Goal: Information Seeking & Learning: Learn about a topic

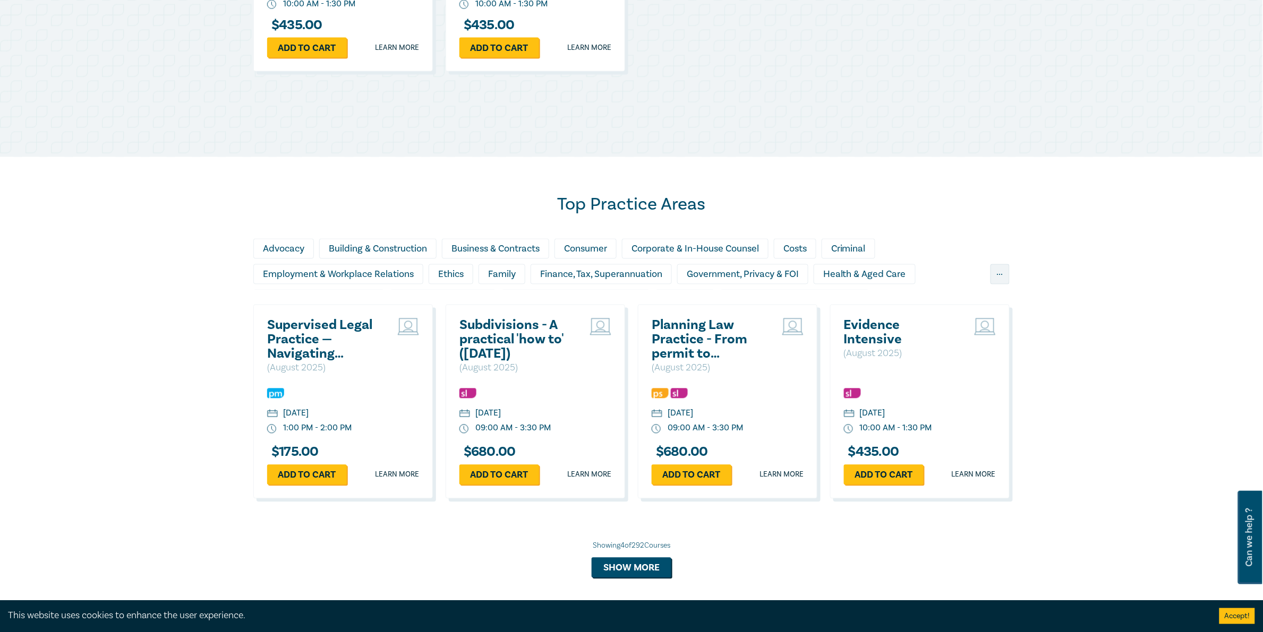
scroll to position [741, 0]
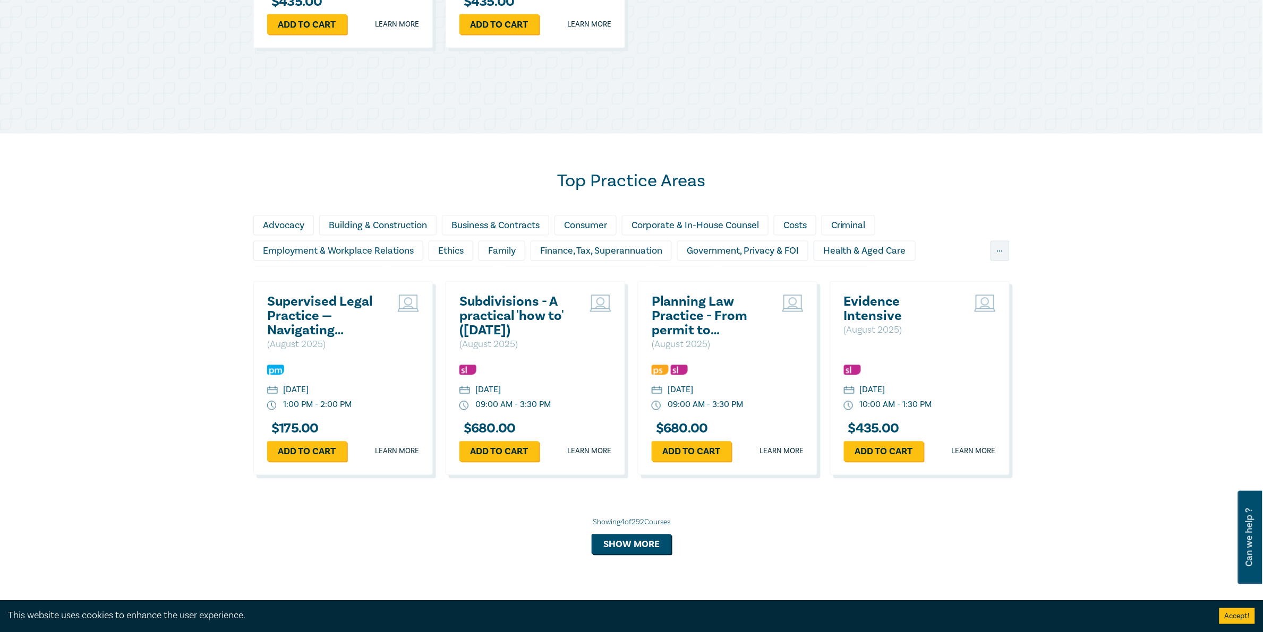
click at [1001, 255] on div "..." at bounding box center [999, 251] width 19 height 20
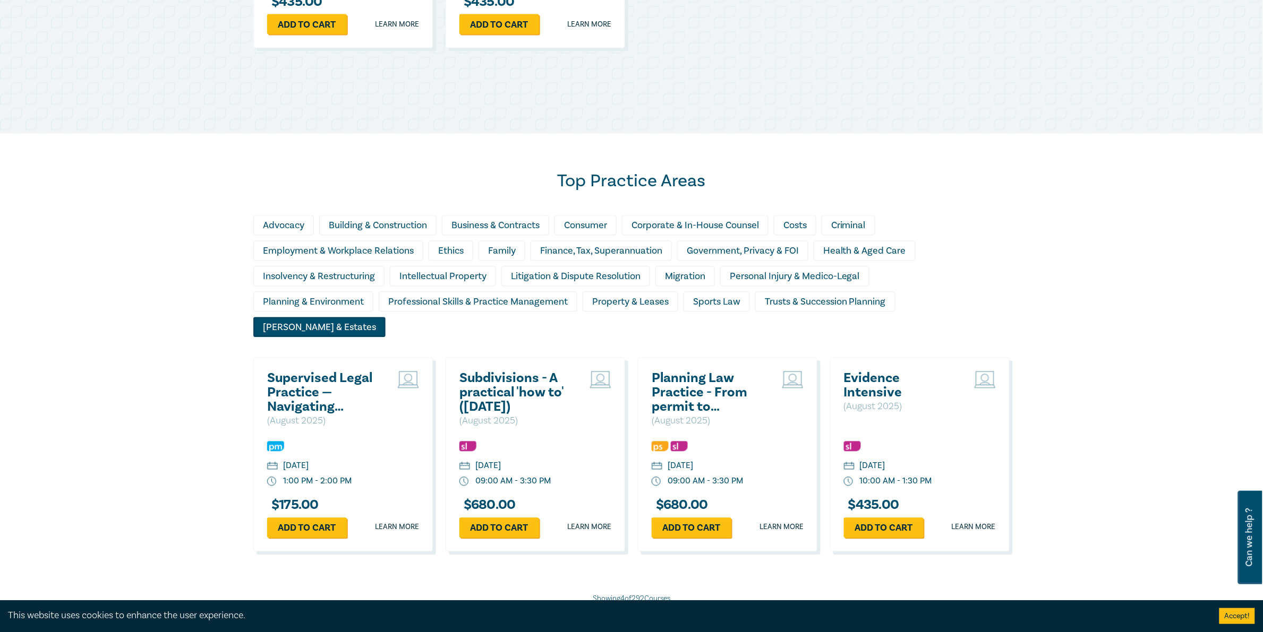
click at [279, 331] on div "Wills & Estates" at bounding box center [319, 328] width 132 height 20
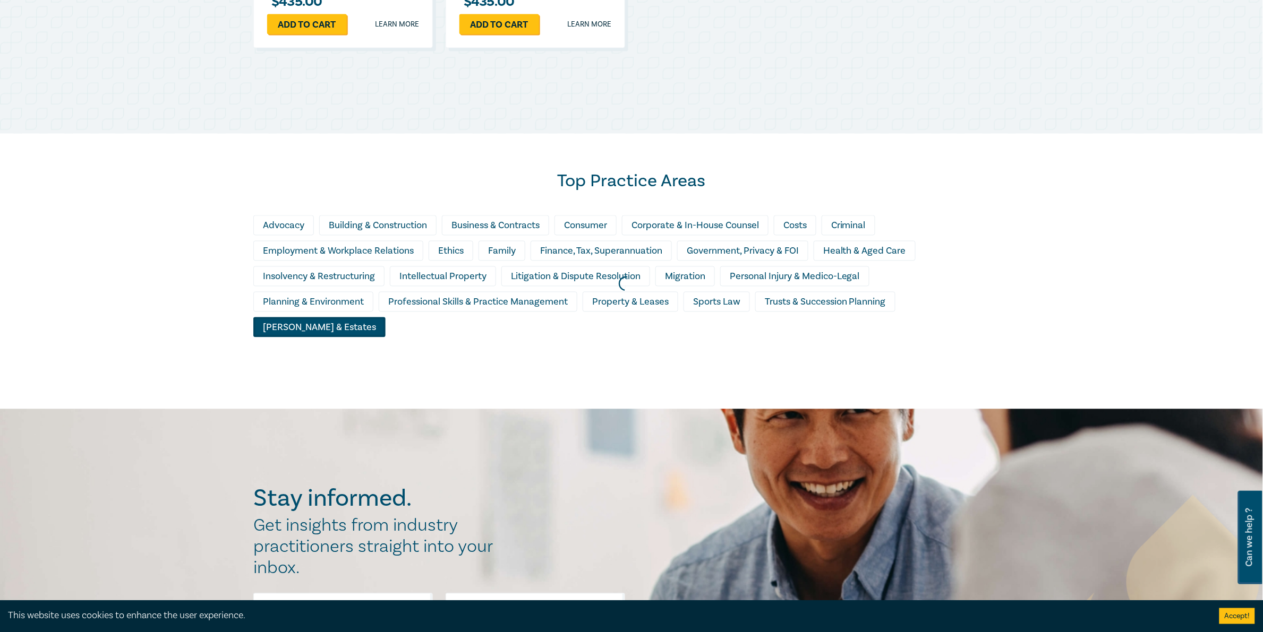
click at [494, 246] on div at bounding box center [626, 284] width 1263 height 261
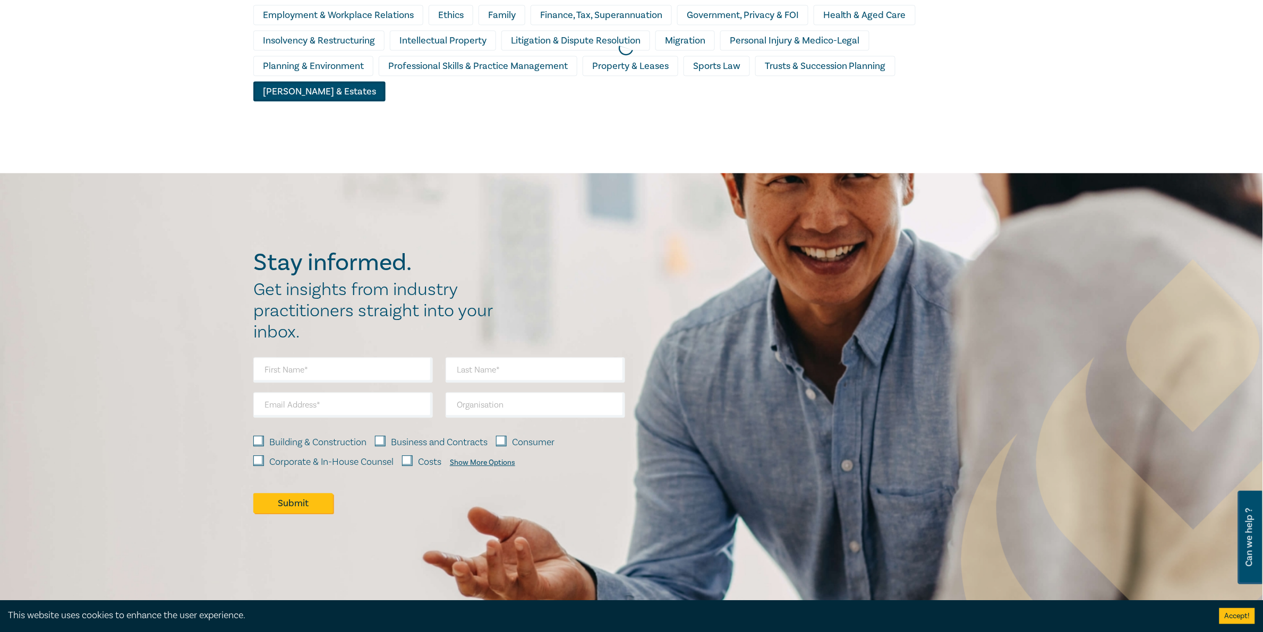
scroll to position [849, 0]
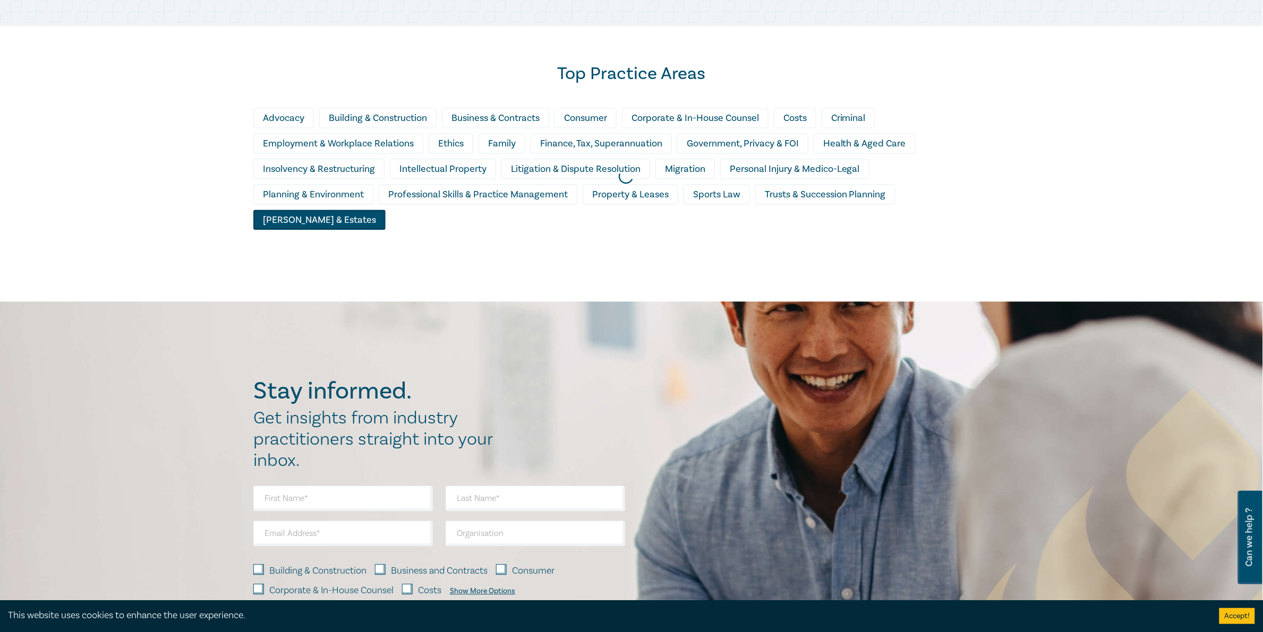
click at [553, 235] on div at bounding box center [626, 176] width 1263 height 261
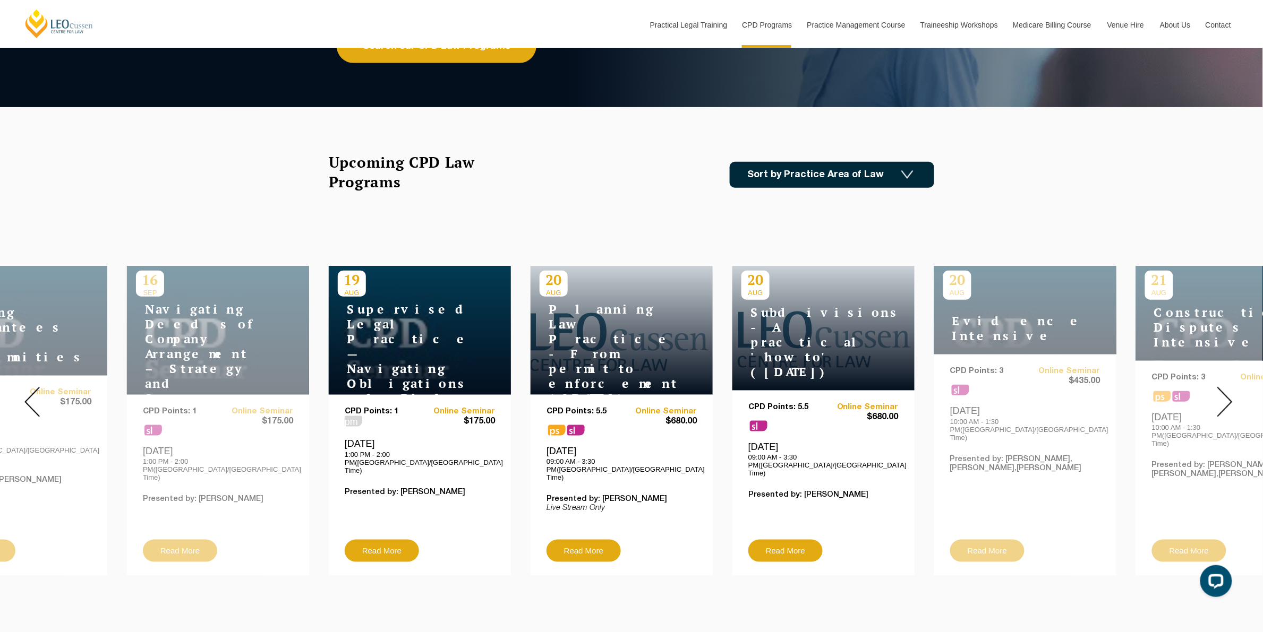
scroll to position [133, 0]
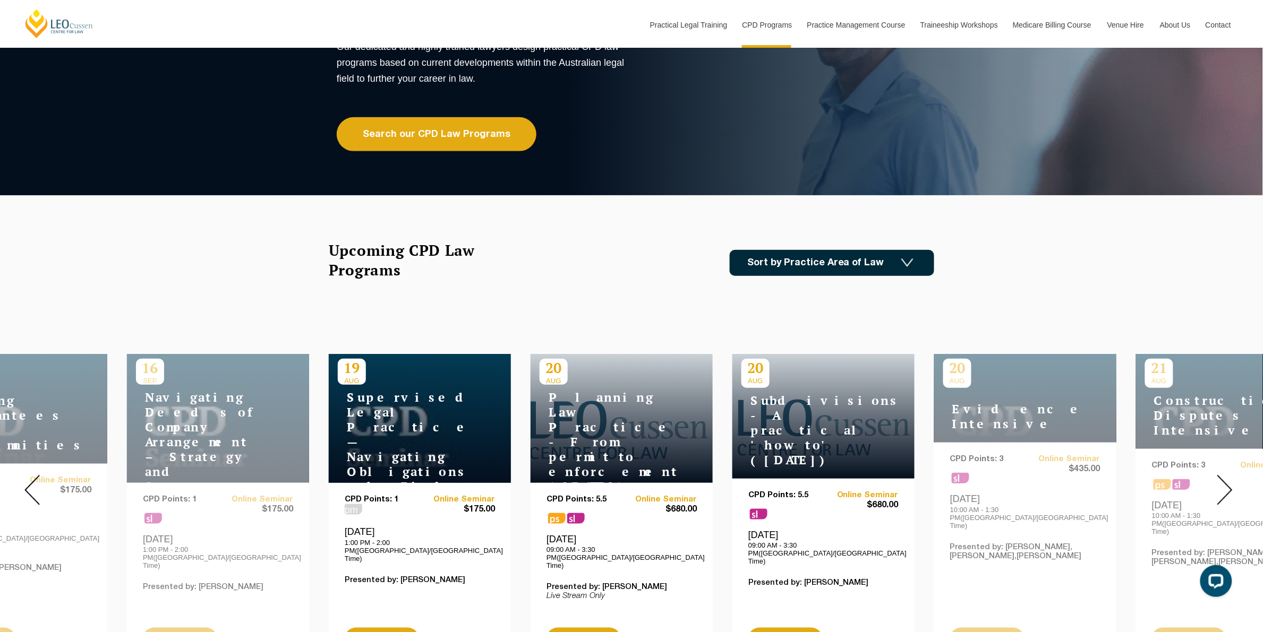
click at [866, 266] on link "Sort by Practice Area of Law" at bounding box center [832, 263] width 204 height 26
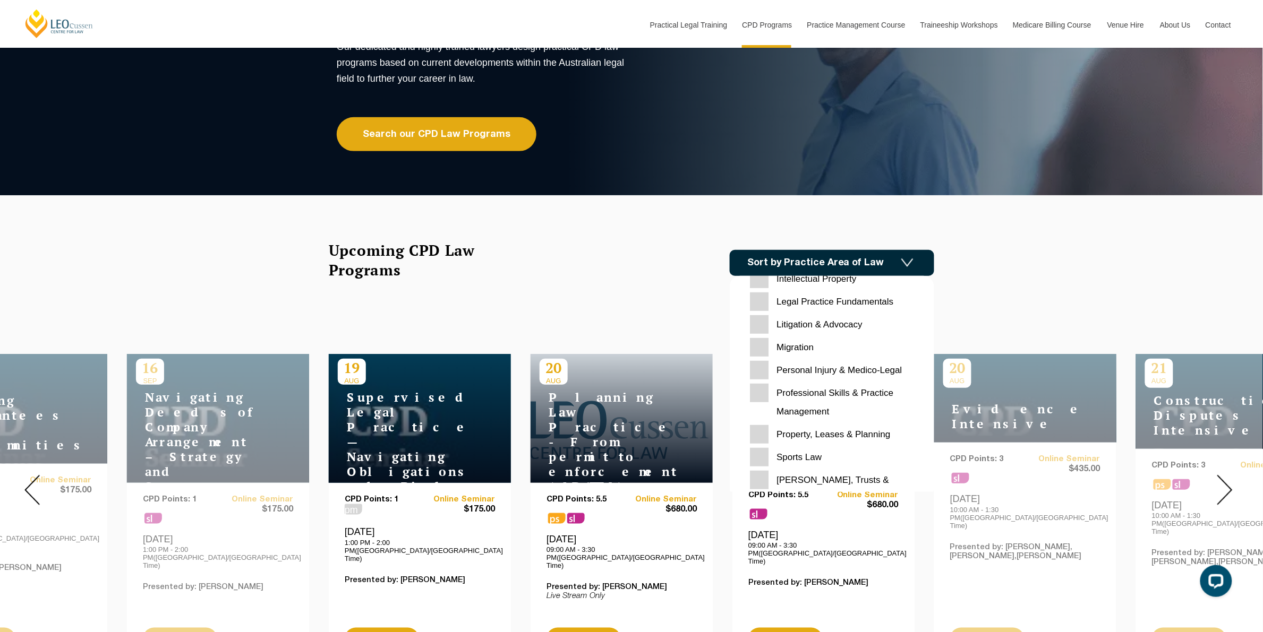
scroll to position [335, 0]
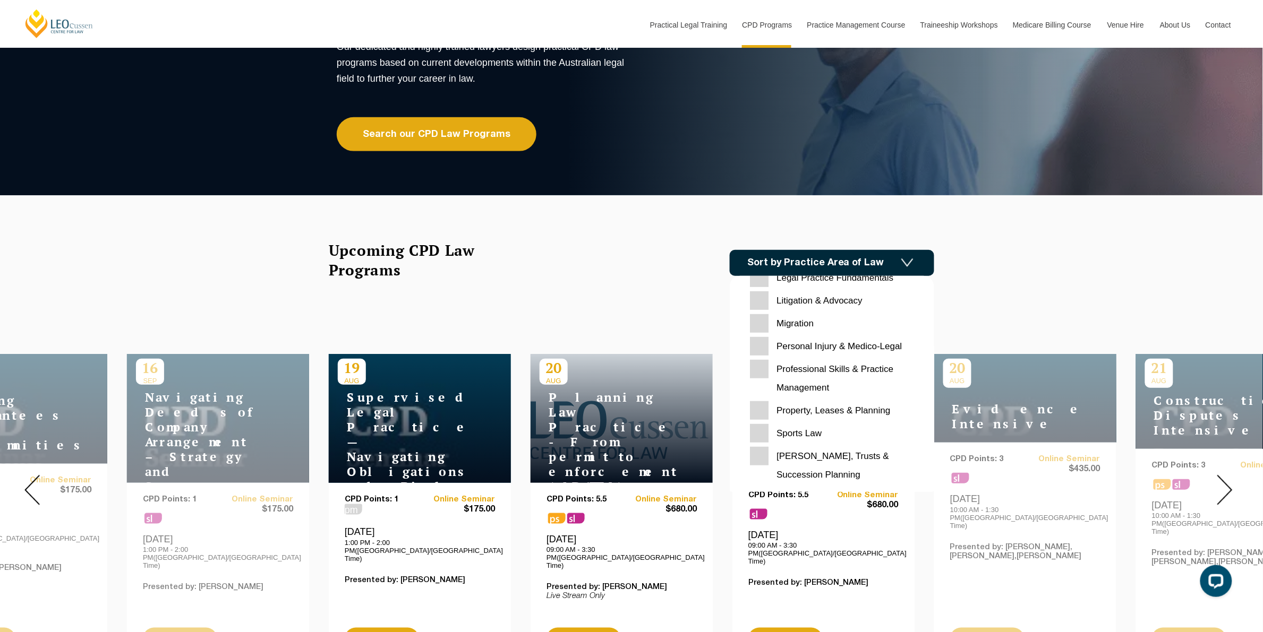
click at [764, 461] on Planning "[PERSON_NAME], Trusts & Succession Planning" at bounding box center [832, 465] width 164 height 37
checkbox Planning "true"
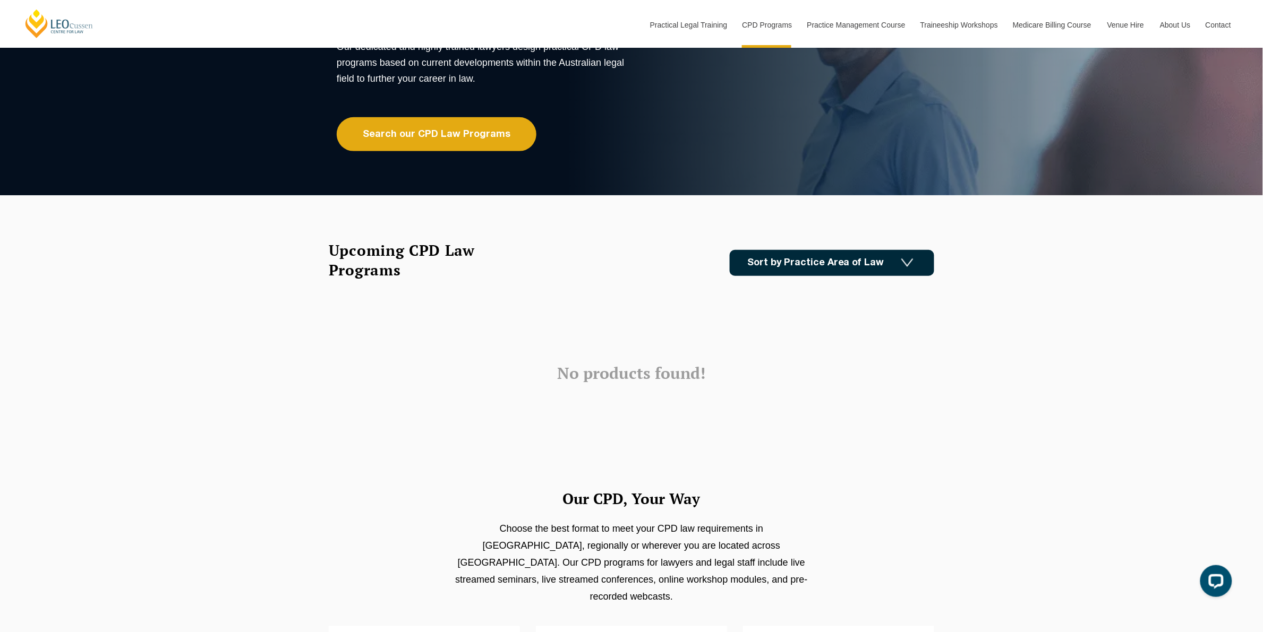
click at [829, 258] on link "Sort by Practice Area of Law" at bounding box center [832, 263] width 204 height 26
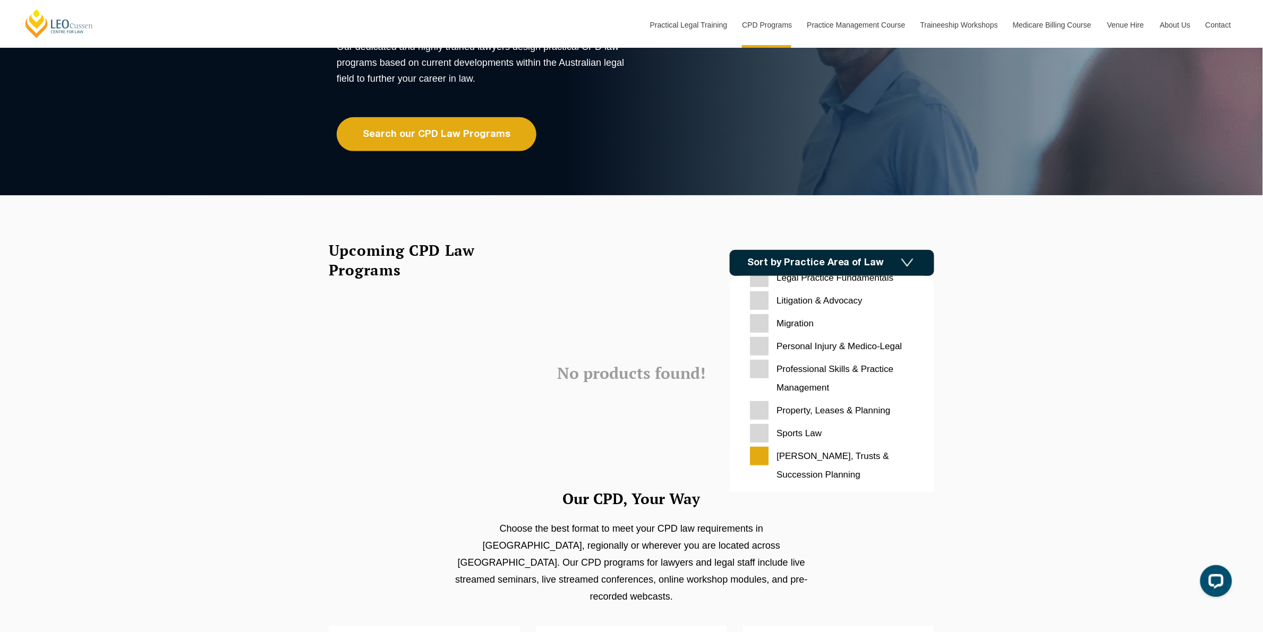
click at [757, 459] on Planning "[PERSON_NAME], Trusts & Succession Planning" at bounding box center [832, 465] width 164 height 37
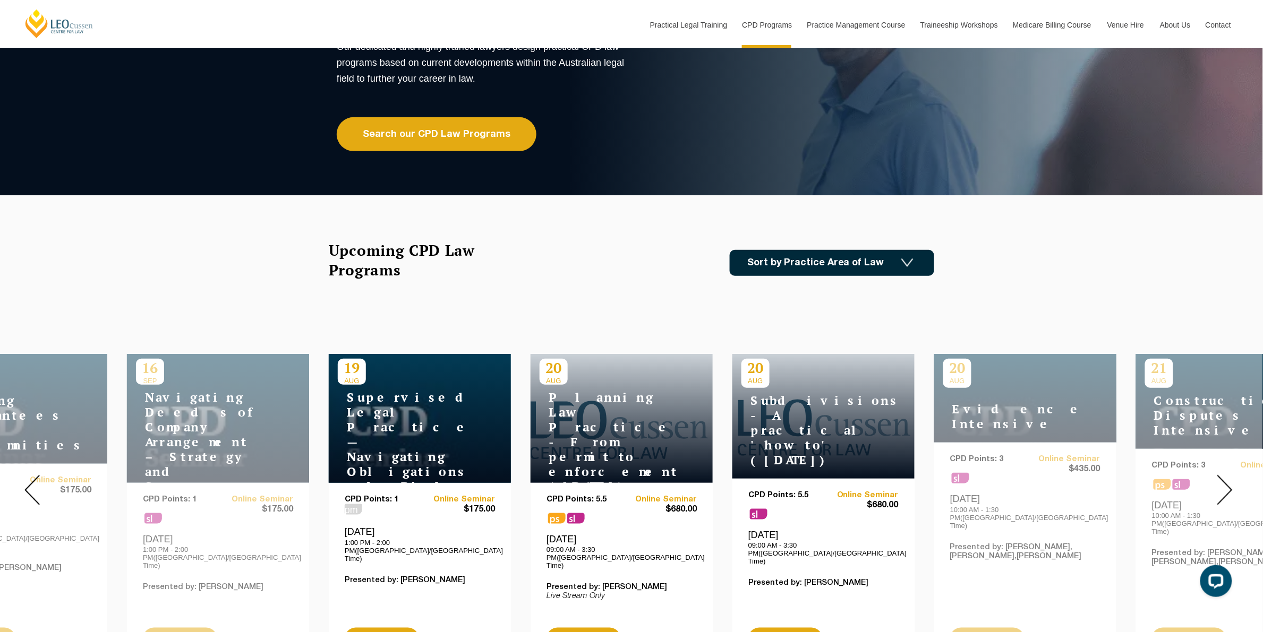
click at [859, 272] on link "Sort by Practice Area of Law" at bounding box center [832, 263] width 204 height 26
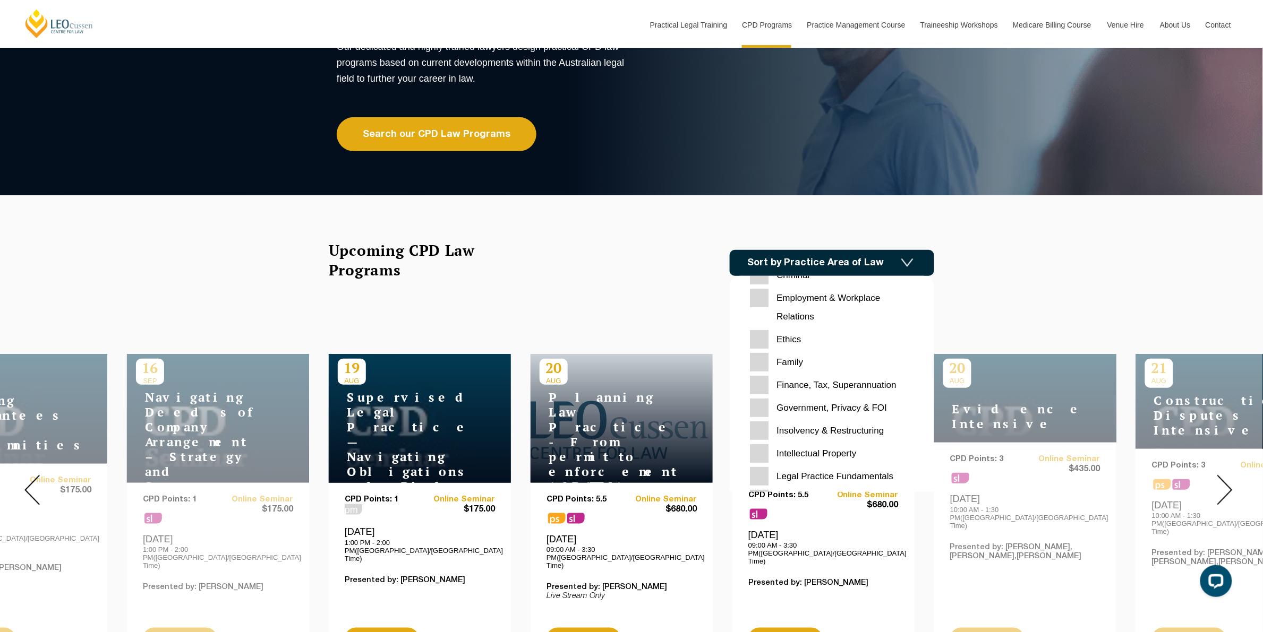
scroll to position [135, 0]
click at [761, 364] on input "Family" at bounding box center [832, 363] width 164 height 19
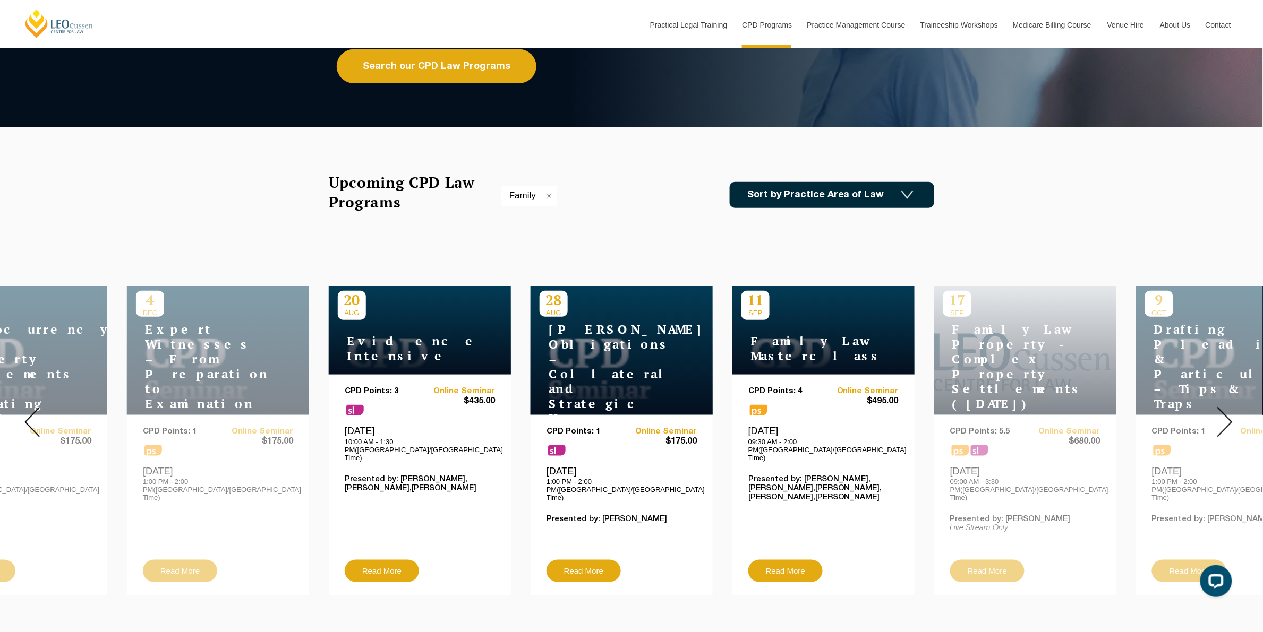
scroll to position [266, 0]
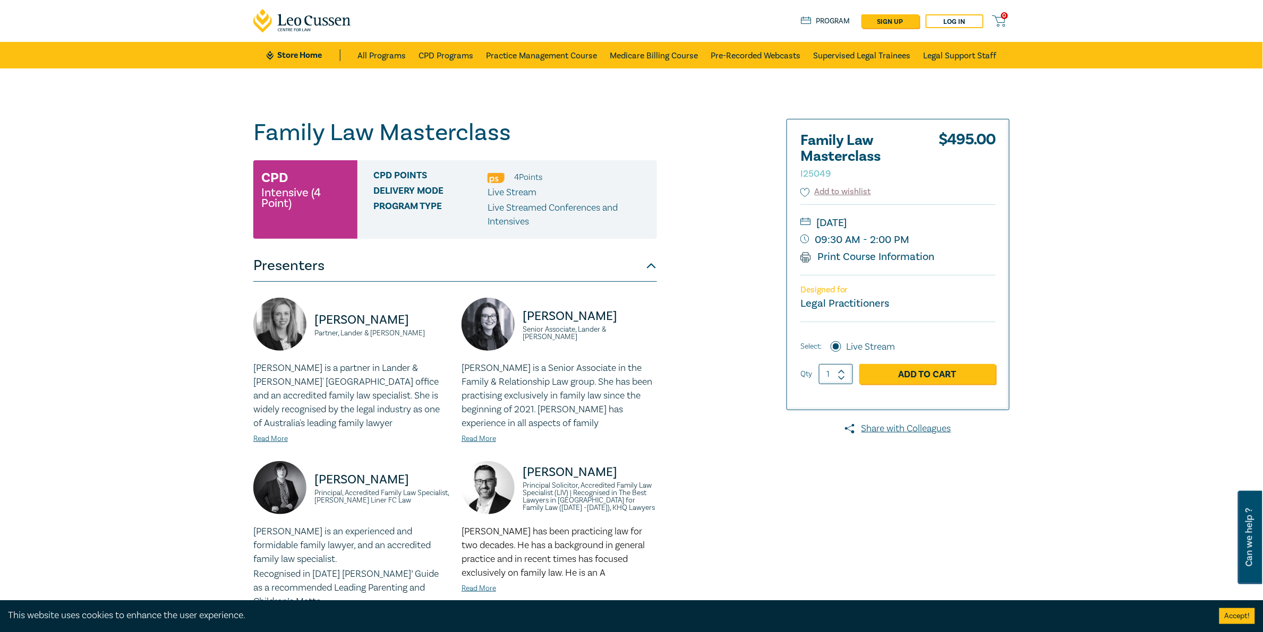
click at [470, 413] on p "Grace is a Senior Associate in the Family & Relationship Law group. She has bee…" at bounding box center [558, 396] width 195 height 69
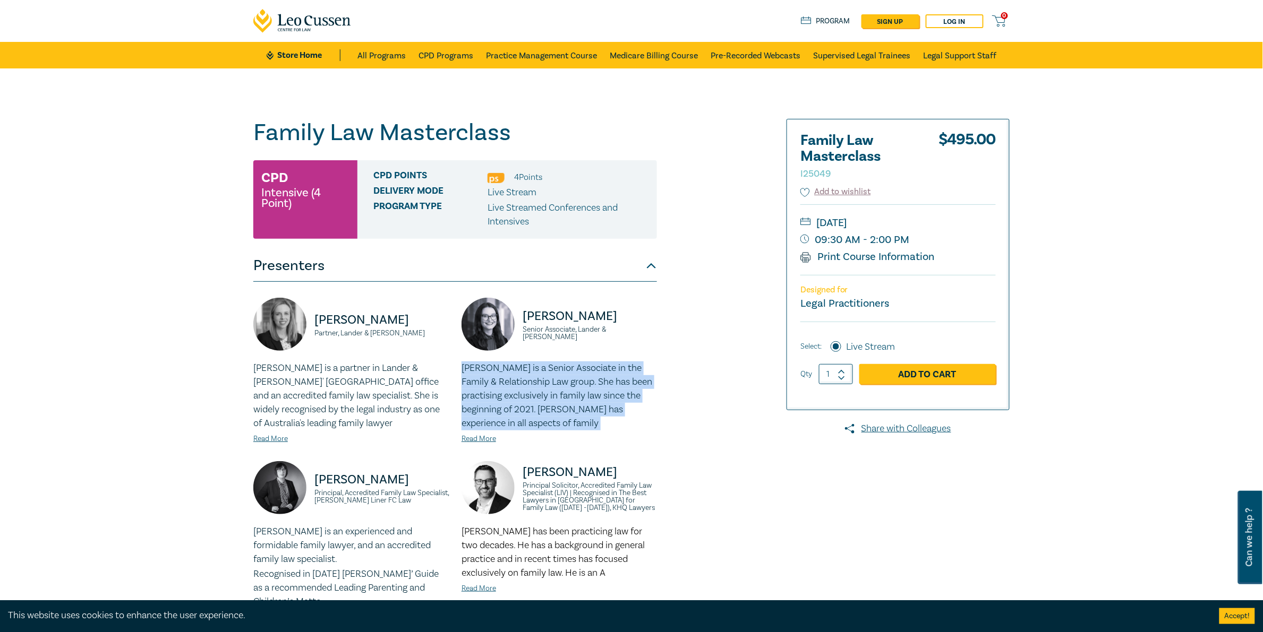
click at [470, 413] on p "Grace is a Senior Associate in the Family & Relationship Law group. She has bee…" at bounding box center [558, 396] width 195 height 69
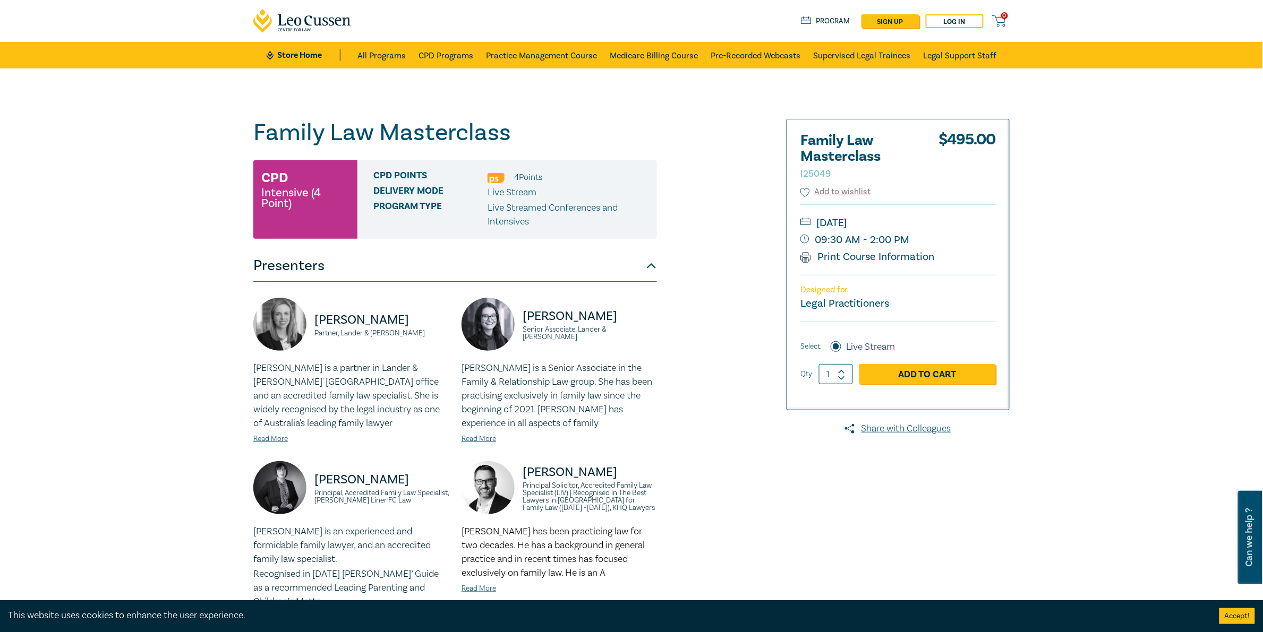
click at [367, 399] on p "Liz is a partner in Lander & Rogers' Melbourne office and an accredited family …" at bounding box center [350, 396] width 195 height 69
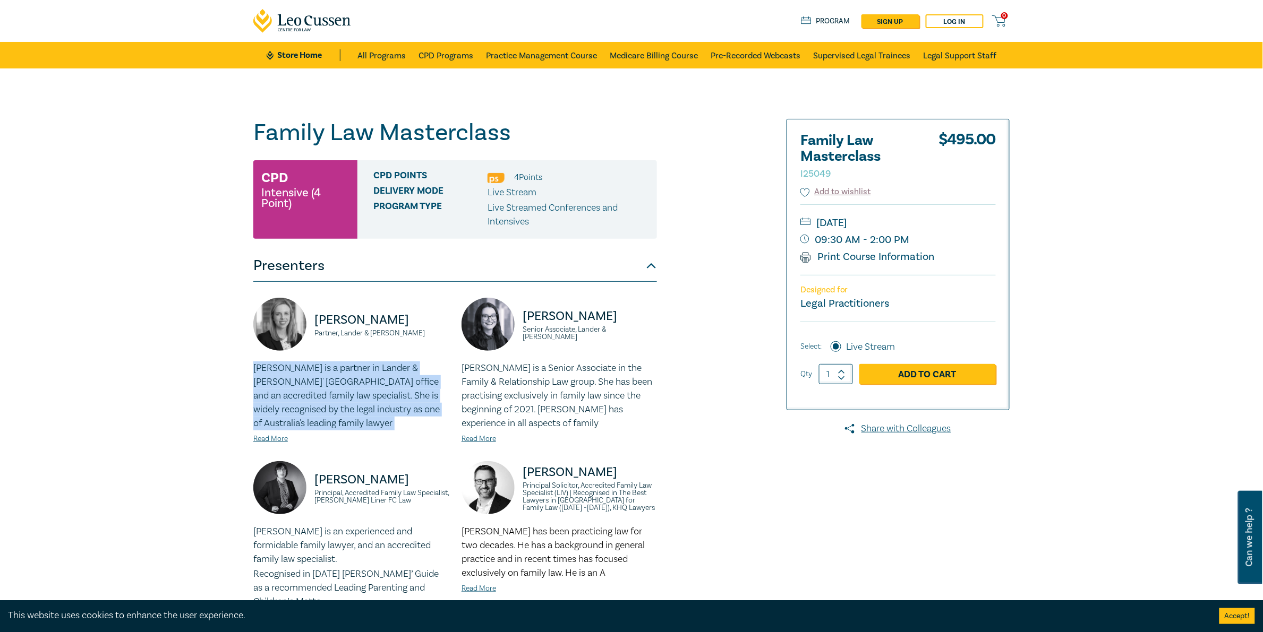
click at [367, 399] on p "Liz is a partner in Lander & Rogers' Melbourne office and an accredited family …" at bounding box center [350, 396] width 195 height 69
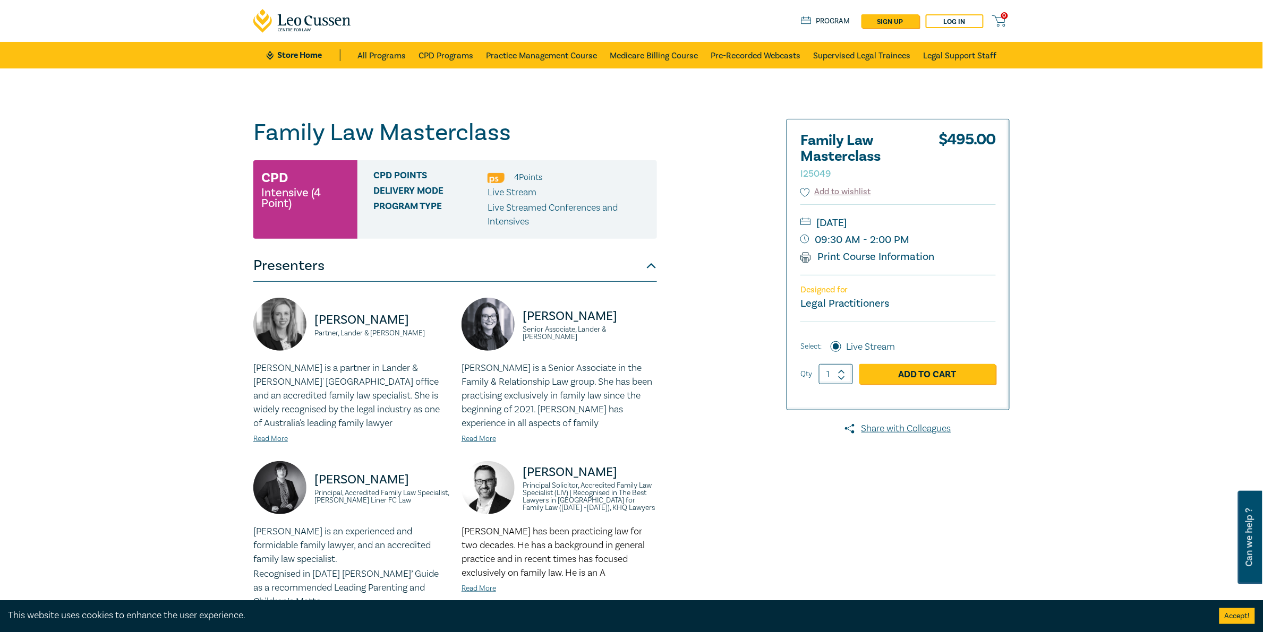
click at [585, 386] on p "Grace is a Senior Associate in the Family & Relationship Law group. She has bee…" at bounding box center [558, 396] width 195 height 69
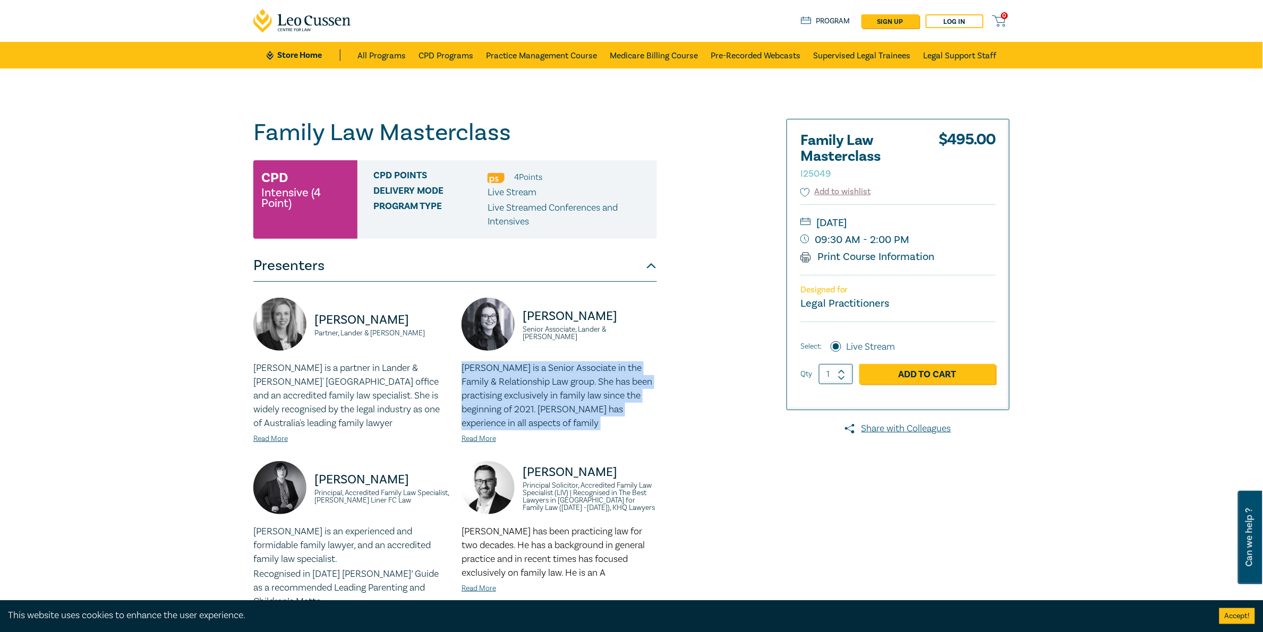
click at [585, 386] on p "Grace is a Senior Associate in the Family & Relationship Law group. She has bee…" at bounding box center [558, 396] width 195 height 69
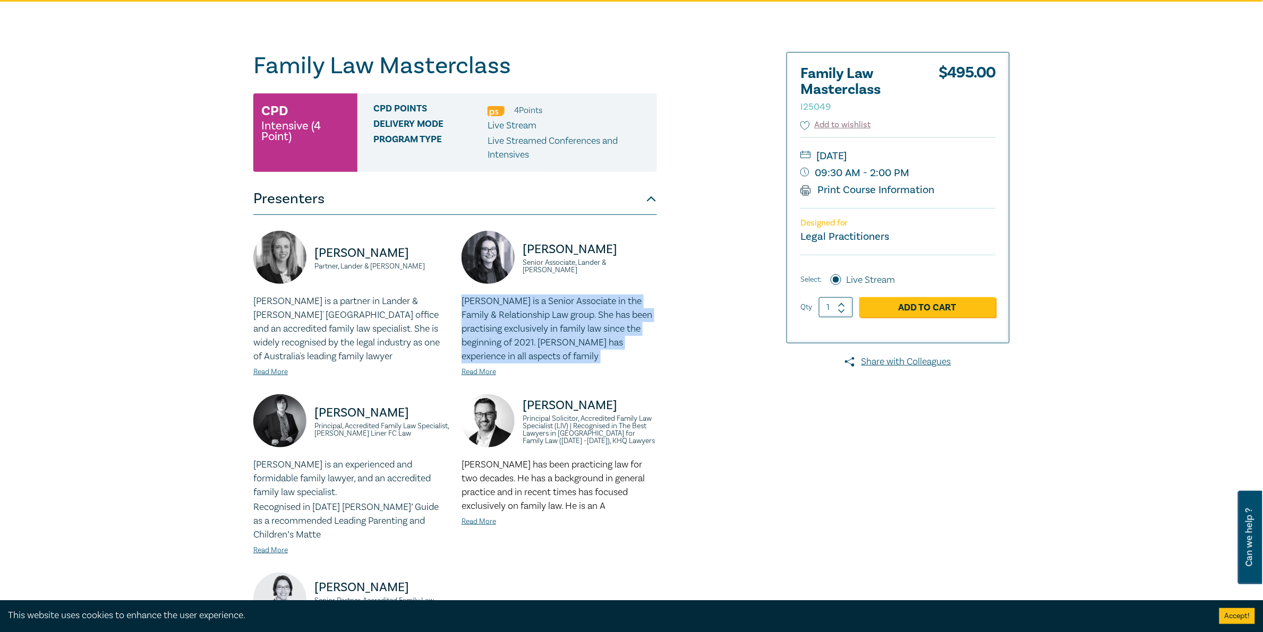
scroll to position [133, 0]
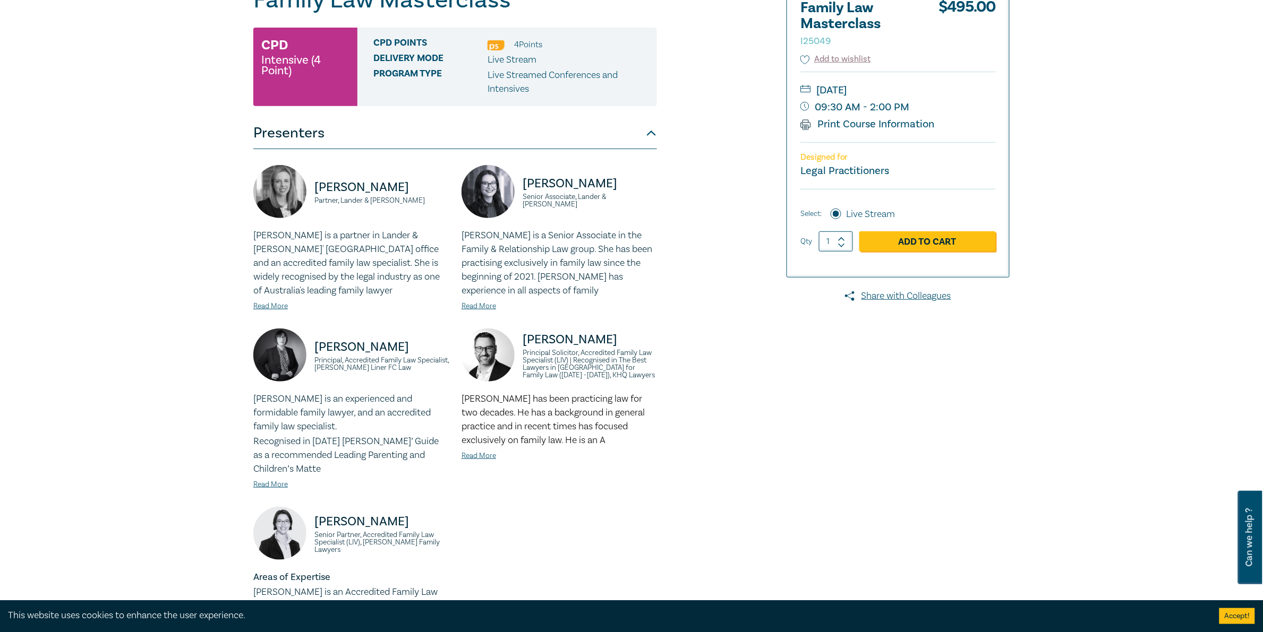
click at [614, 442] on p "Greg Oliver has been practicing law for two decades. He has a background in gen…" at bounding box center [558, 419] width 195 height 55
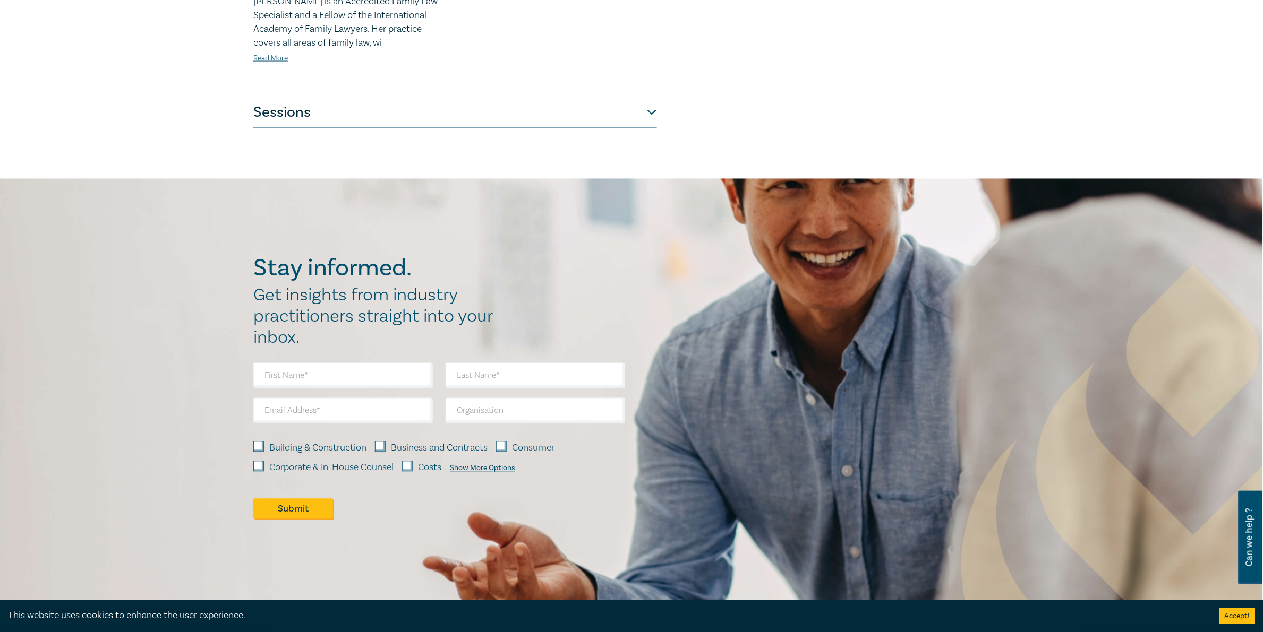
scroll to position [664, 0]
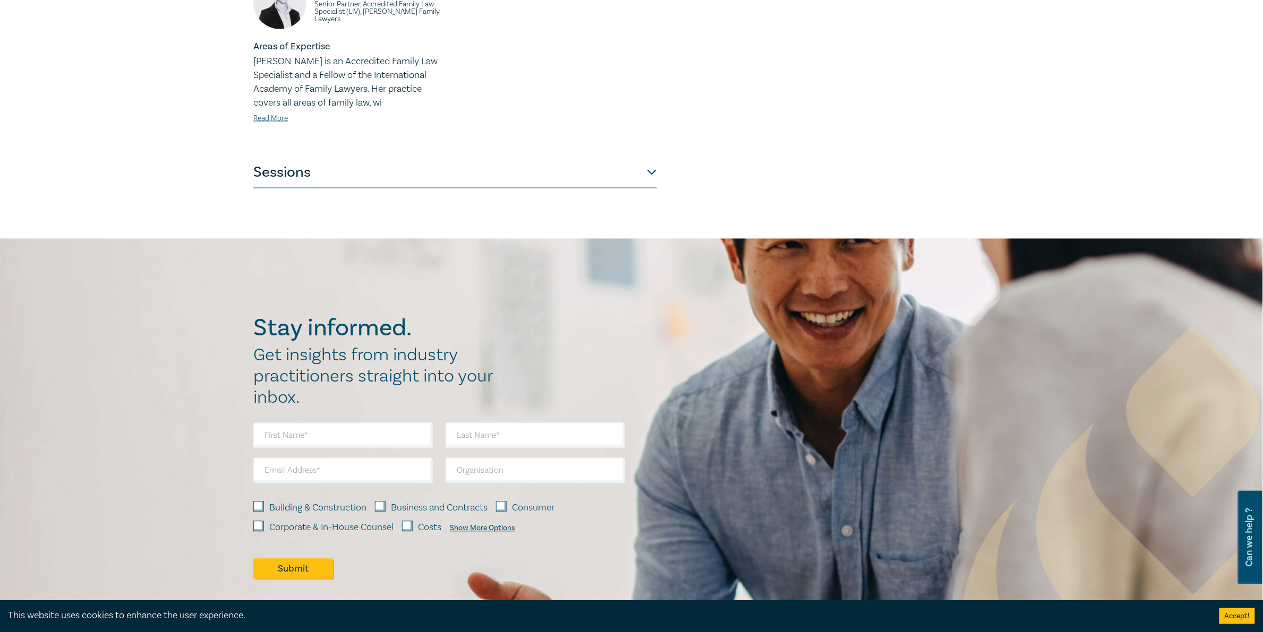
drag, startPoint x: 586, startPoint y: 183, endPoint x: 595, endPoint y: 183, distance: 9.6
click at [590, 183] on button "Sessions" at bounding box center [455, 173] width 404 height 32
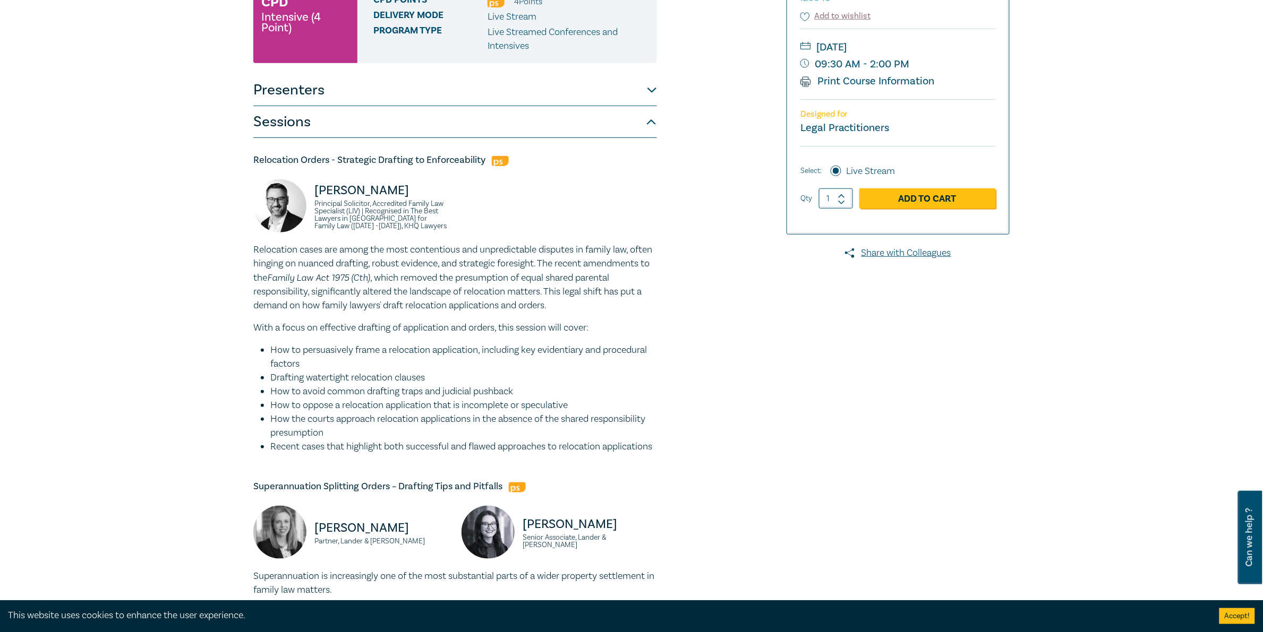
scroll to position [253, 0]
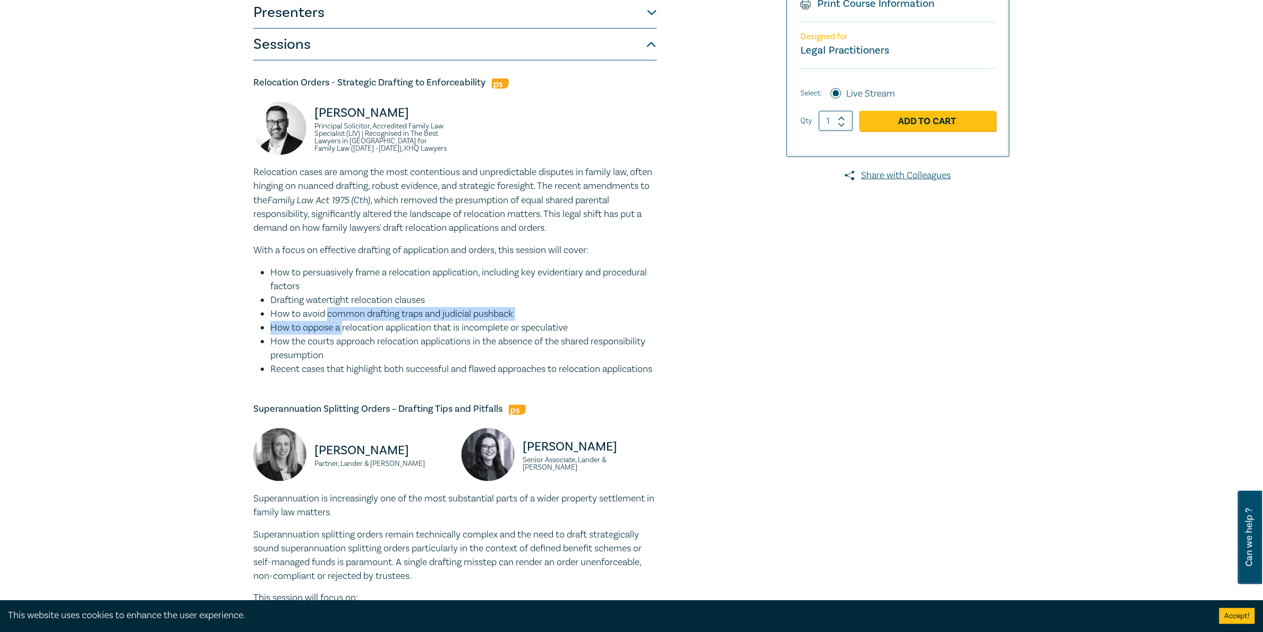
drag, startPoint x: 328, startPoint y: 308, endPoint x: 498, endPoint y: 332, distance: 171.1
click at [327, 303] on ul "How to persuasively frame a relocation application, including key evidentiary a…" at bounding box center [455, 321] width 404 height 110
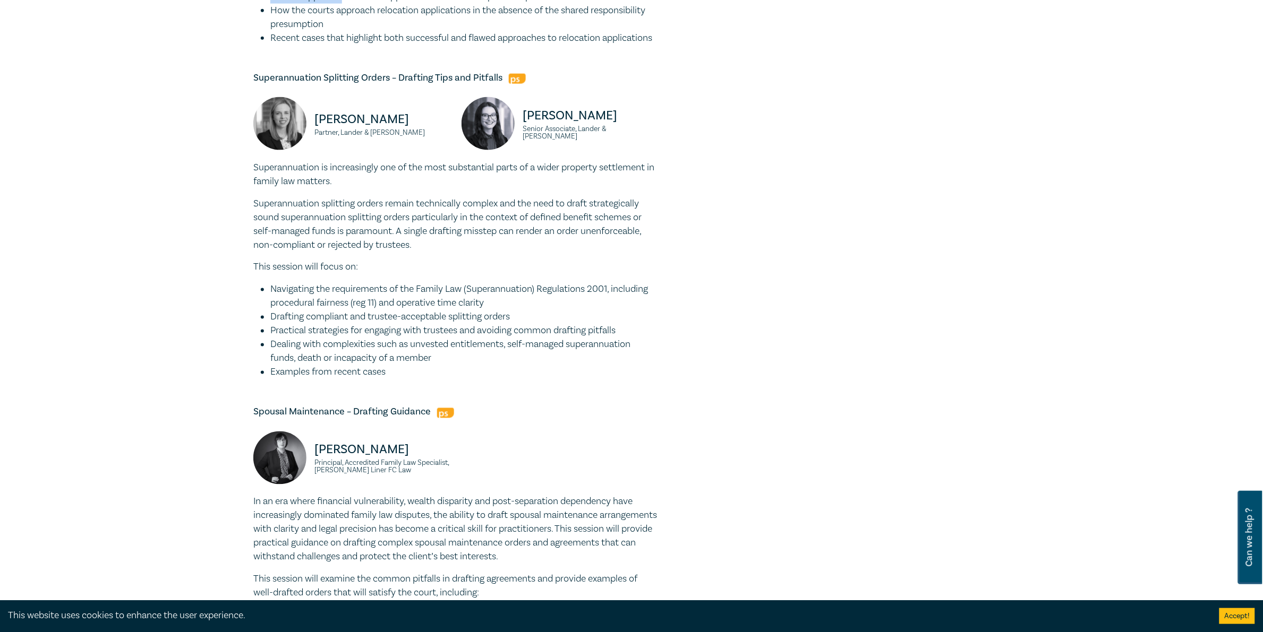
scroll to position [585, 0]
drag, startPoint x: 510, startPoint y: 379, endPoint x: 269, endPoint y: 242, distance: 277.0
click at [251, 243] on div "Family Law Masterclass I25049 CPD Intensive (4 Point) CPD Points 4 Point s Deli…" at bounding box center [503, 281] width 512 height 1494
click at [573, 362] on li "Dealing with complexities such as unvested entitlements, self-managed superannu…" at bounding box center [463, 352] width 387 height 28
drag, startPoint x: 464, startPoint y: 367, endPoint x: 507, endPoint y: 367, distance: 43.5
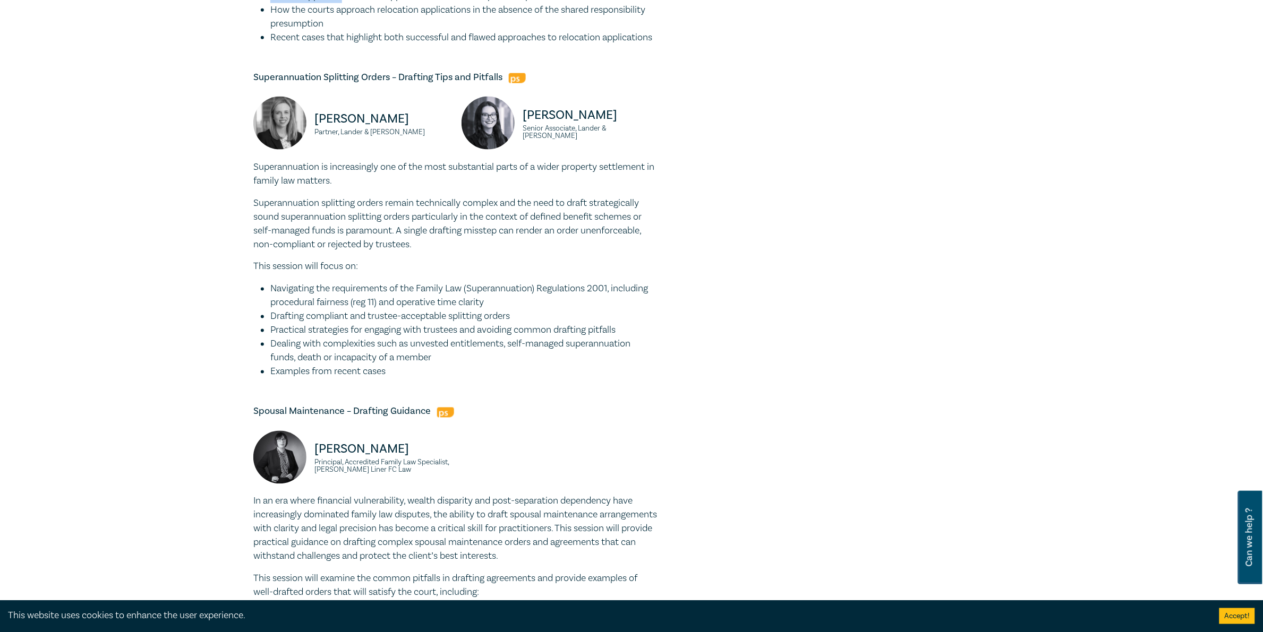
click at [196, 275] on div "Family Law Masterclass I25049 CPD Intensive (4 Point) CPD Points 4 Point s Deli…" at bounding box center [631, 280] width 1263 height 1595
click at [507, 365] on li "Dealing with complexities such as unvested entitlements, self-managed superannu…" at bounding box center [463, 352] width 387 height 28
click at [543, 365] on li "Dealing with complexities such as unvested entitlements, self-managed superannu…" at bounding box center [463, 352] width 387 height 28
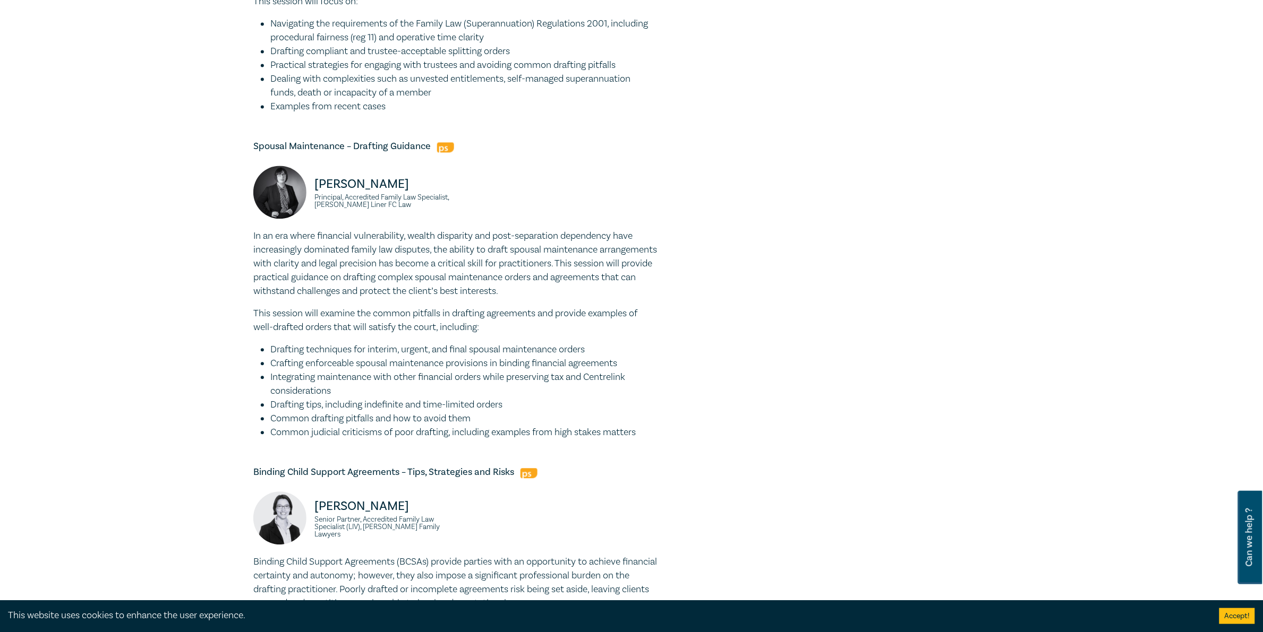
click at [513, 357] on li "Drafting techniques for interim, urgent, and final spousal maintenance orders" at bounding box center [463, 350] width 387 height 14
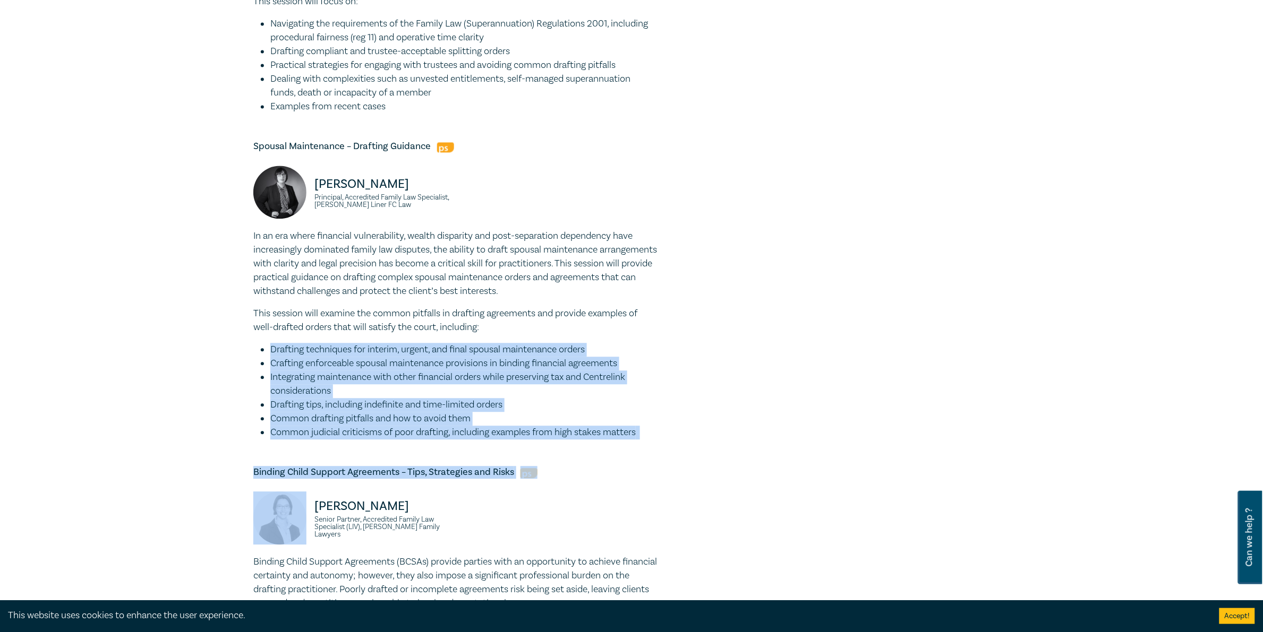
drag, startPoint x: 513, startPoint y: 360, endPoint x: 550, endPoint y: 460, distance: 106.2
click at [545, 461] on div "Relocation Orders - Strategic Drafting to Enforceability Greg Oliver Principal …" at bounding box center [455, 112] width 404 height 1299
click at [615, 412] on li "Drafting tips, including indefinite and time-limited orders" at bounding box center [463, 405] width 387 height 14
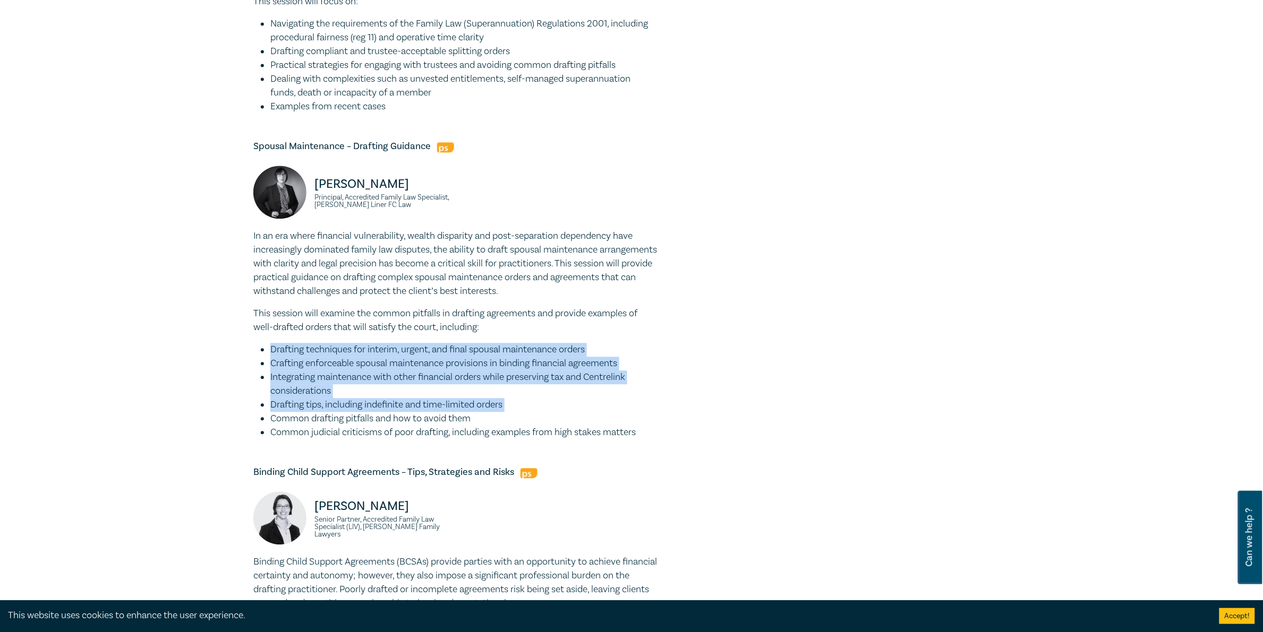
drag, startPoint x: 615, startPoint y: 423, endPoint x: 387, endPoint y: 365, distance: 235.7
click at [380, 365] on ul "Drafting techniques for interim, urgent, and final spousal maintenance orders C…" at bounding box center [455, 391] width 404 height 97
drag, startPoint x: 650, startPoint y: 433, endPoint x: 375, endPoint y: 382, distance: 280.3
click at [375, 382] on ul "Drafting techniques for interim, urgent, and final spousal maintenance orders C…" at bounding box center [455, 391] width 404 height 97
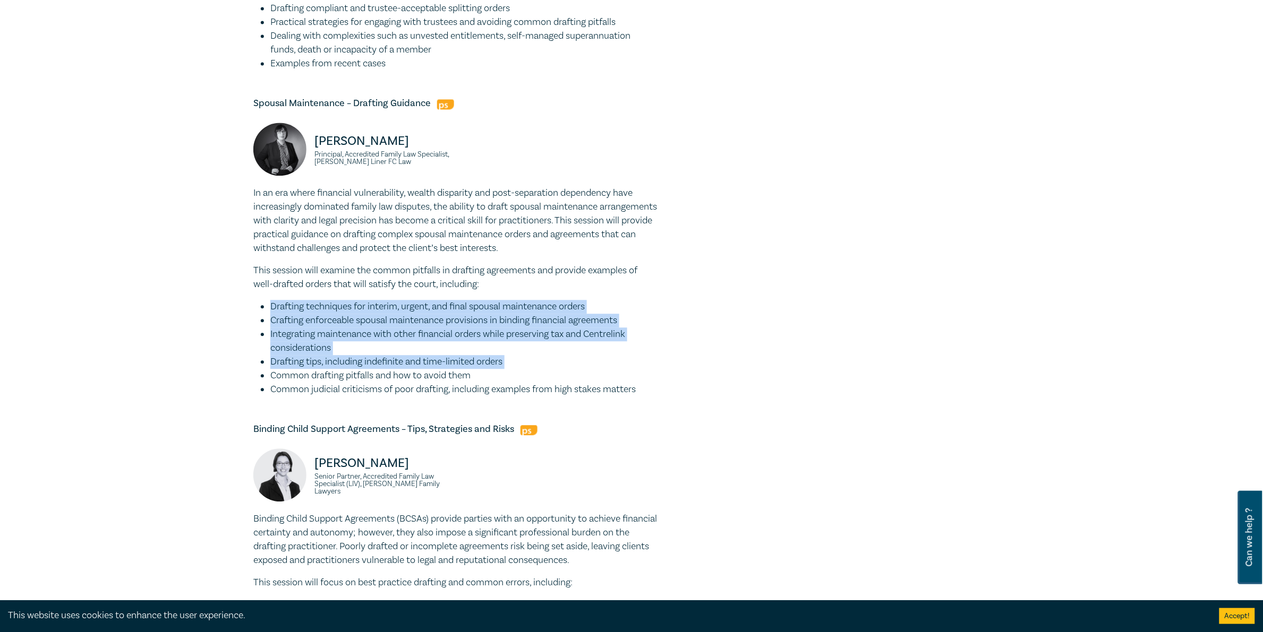
scroll to position [1050, 0]
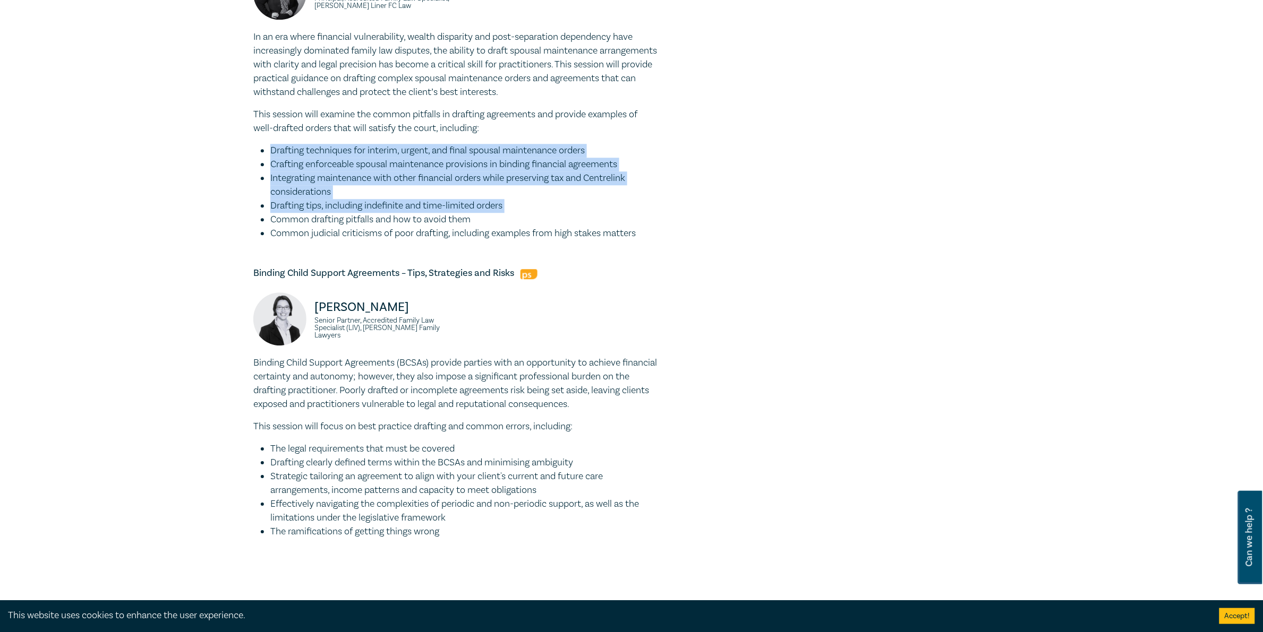
drag, startPoint x: 463, startPoint y: 461, endPoint x: 442, endPoint y: 546, distance: 87.3
click at [442, 539] on div "Binding Child Support Agreements (BCSAs) provide parties with an opportunity to…" at bounding box center [455, 447] width 404 height 183
click at [449, 525] on li "Effectively navigating the complexities of periodic and non-periodic support, a…" at bounding box center [463, 512] width 387 height 28
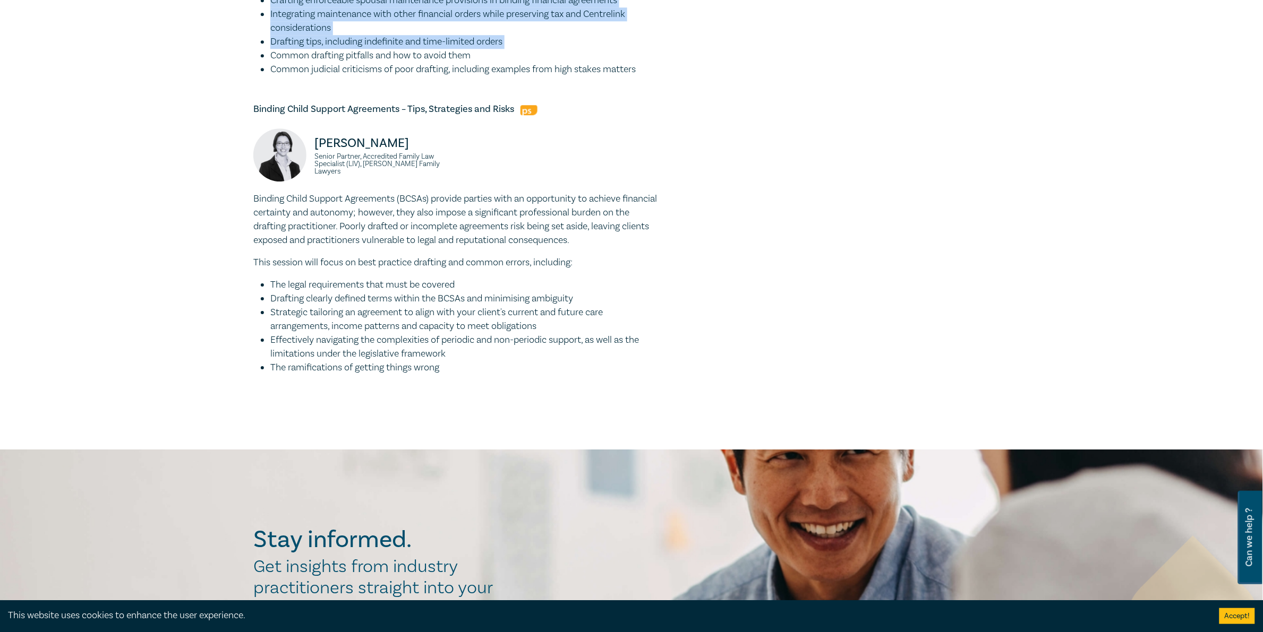
scroll to position [1315, 0]
